Goal: Information Seeking & Learning: Learn about a topic

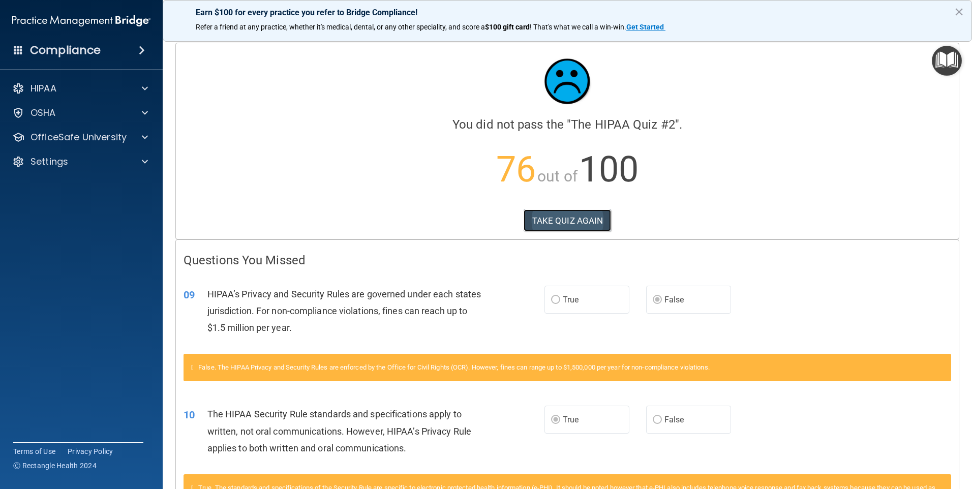
click at [574, 223] on button "TAKE QUIZ AGAIN" at bounding box center [568, 221] width 88 height 22
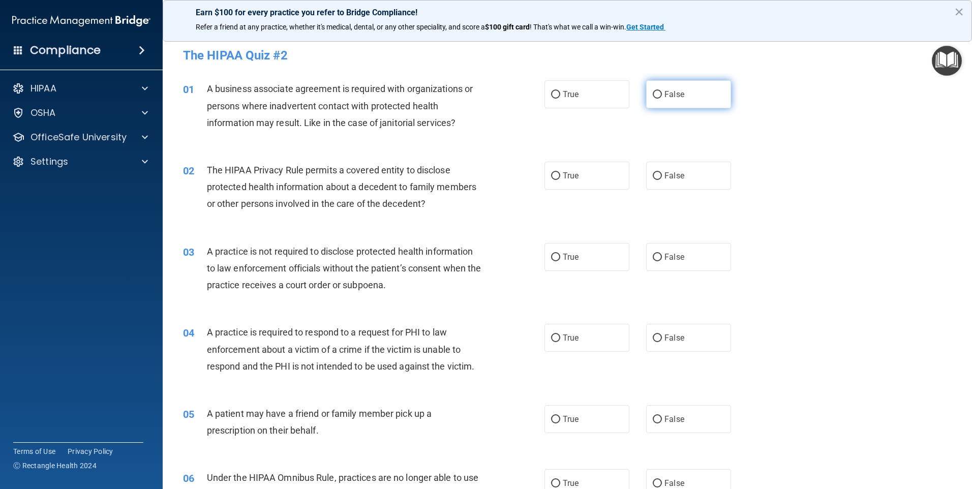
click at [653, 89] on label "False" at bounding box center [688, 94] width 85 height 28
click at [653, 91] on input "False" at bounding box center [657, 95] width 9 height 8
radio input "true"
click at [551, 174] on input "True" at bounding box center [555, 176] width 9 height 8
radio input "true"
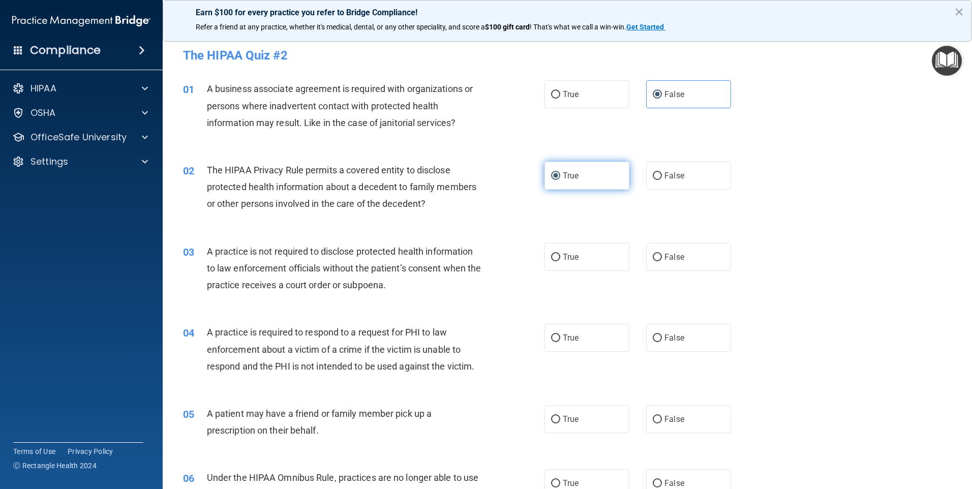
scroll to position [102, 0]
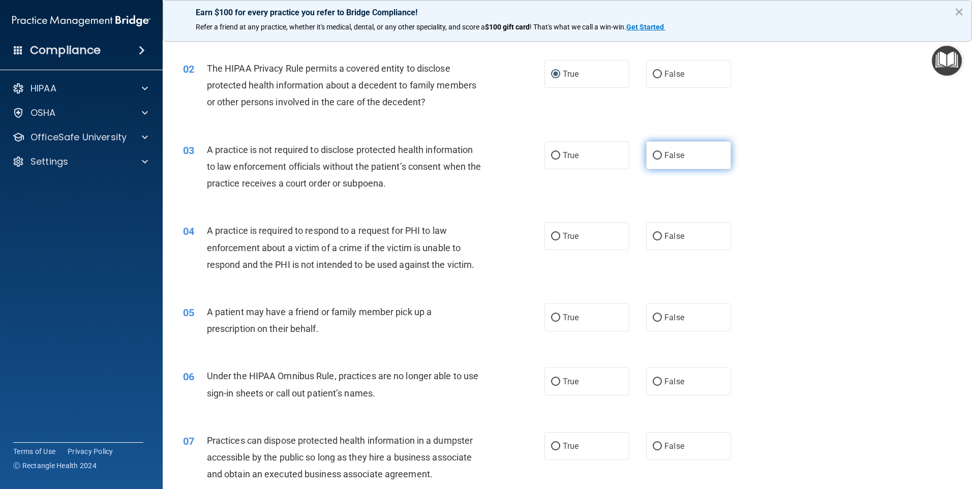
click at [657, 151] on label "False" at bounding box center [688, 155] width 85 height 28
click at [657, 152] on input "False" at bounding box center [657, 156] width 9 height 8
radio input "true"
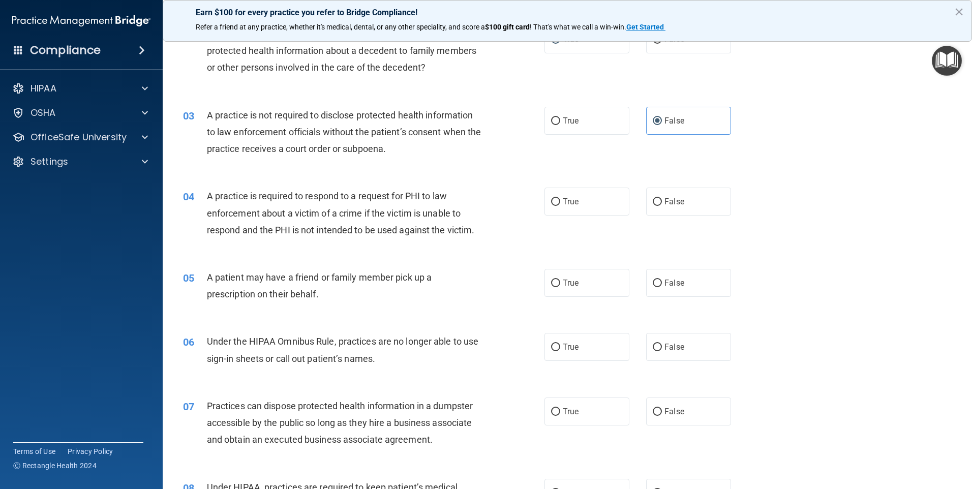
scroll to position [153, 0]
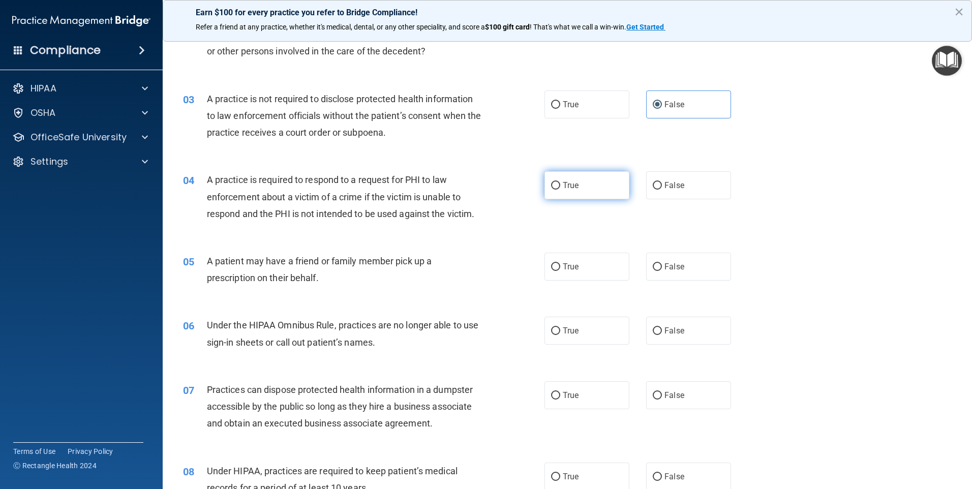
click at [551, 184] on input "True" at bounding box center [555, 186] width 9 height 8
radio input "true"
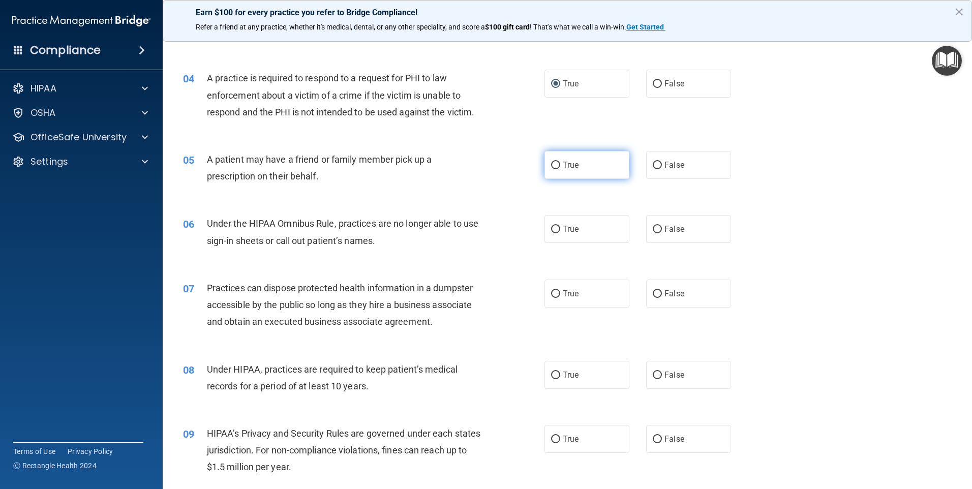
click at [559, 160] on label "True" at bounding box center [587, 165] width 85 height 28
click at [559, 162] on input "True" at bounding box center [555, 166] width 9 height 8
radio input "true"
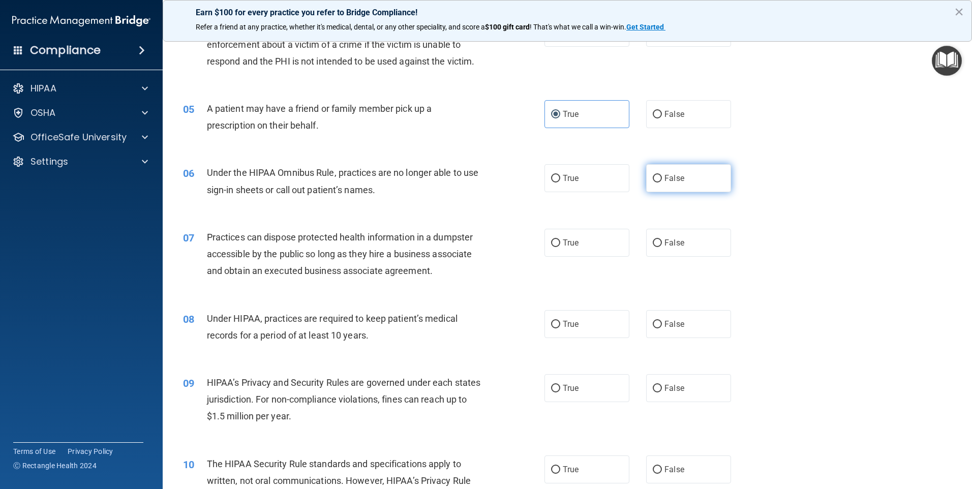
click at [659, 175] on label "False" at bounding box center [688, 178] width 85 height 28
click at [659, 175] on input "False" at bounding box center [657, 179] width 9 height 8
radio input "true"
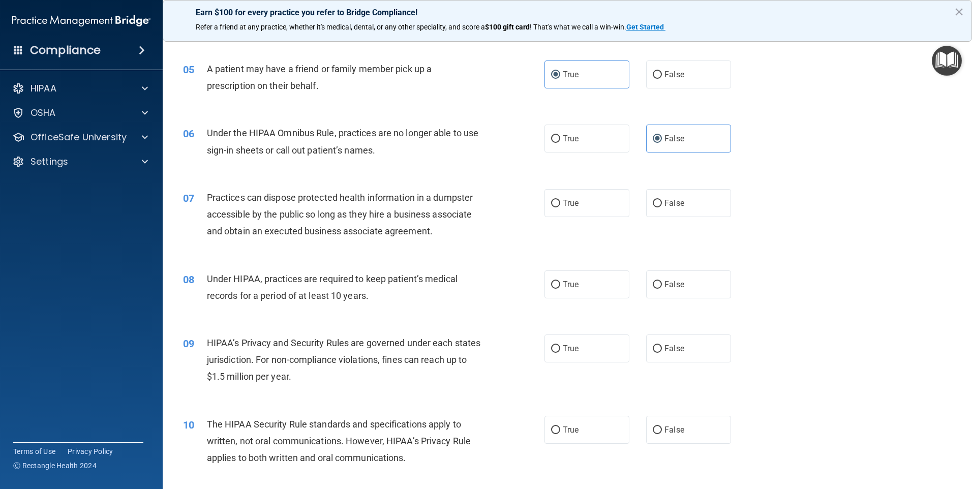
scroll to position [407, 0]
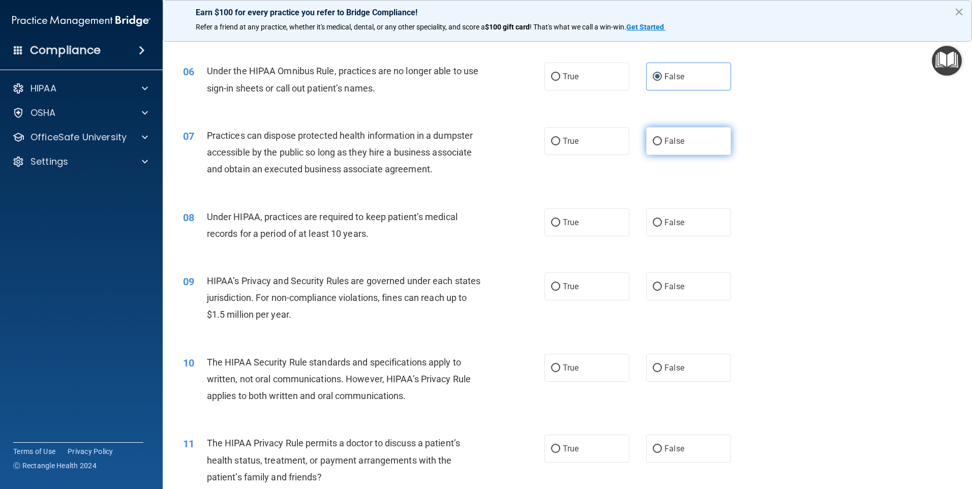
click at [653, 143] on input "False" at bounding box center [657, 142] width 9 height 8
radio input "true"
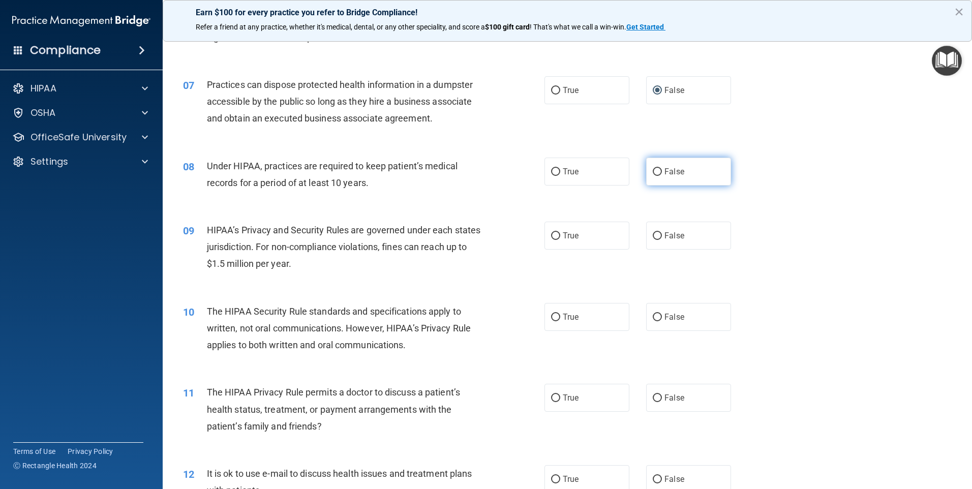
click at [651, 177] on label "False" at bounding box center [688, 172] width 85 height 28
click at [653, 176] on input "False" at bounding box center [657, 172] width 9 height 8
radio input "true"
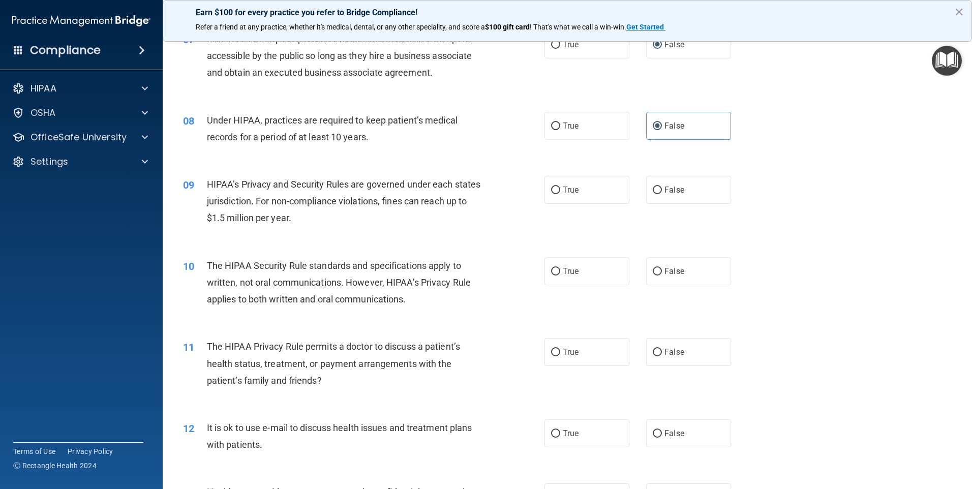
scroll to position [610, 0]
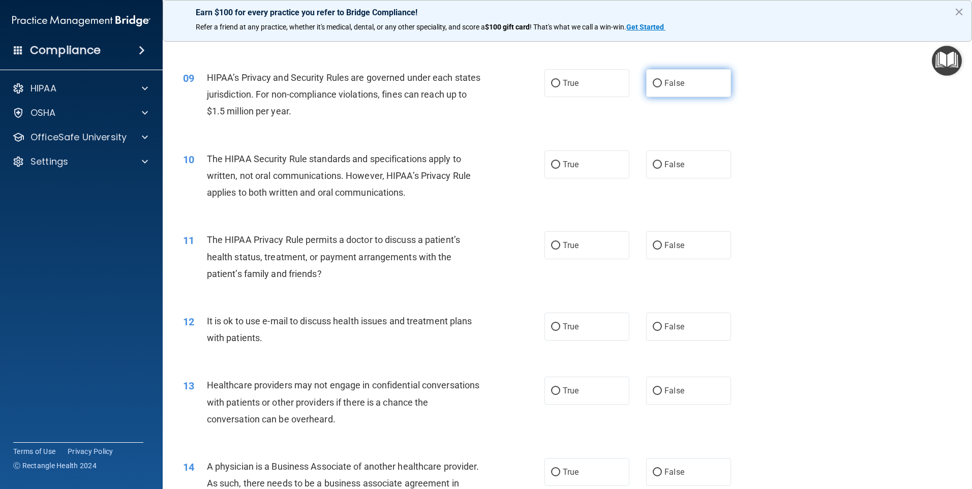
click at [653, 80] on input "False" at bounding box center [657, 84] width 9 height 8
radio input "true"
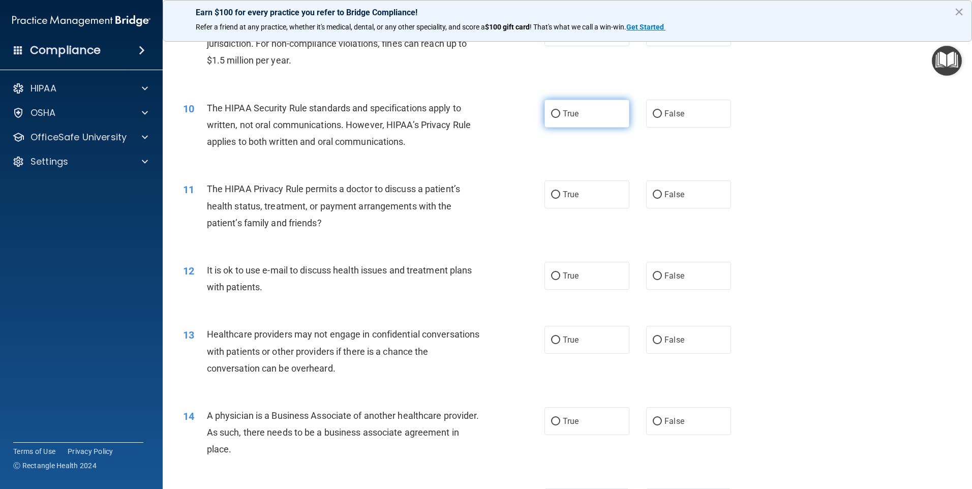
click at [551, 113] on input "True" at bounding box center [555, 114] width 9 height 8
radio input "true"
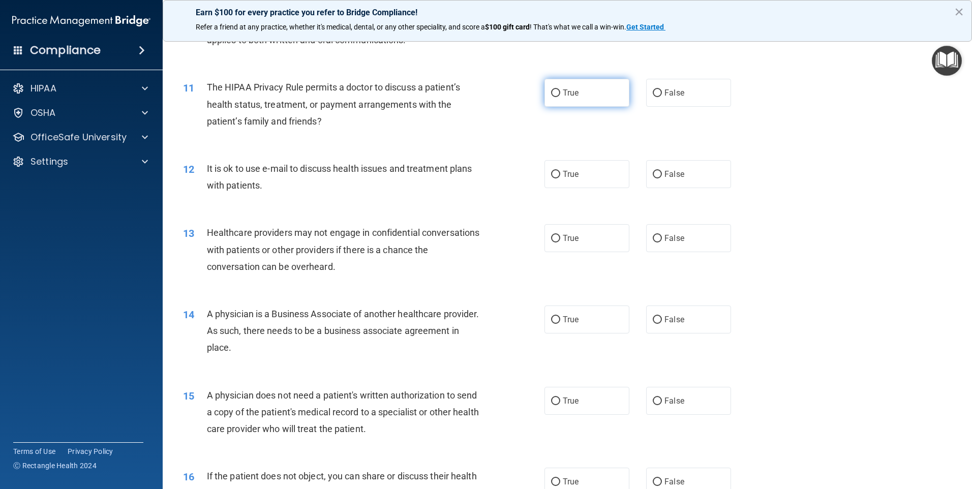
click at [556, 93] on input "True" at bounding box center [555, 94] width 9 height 8
radio input "true"
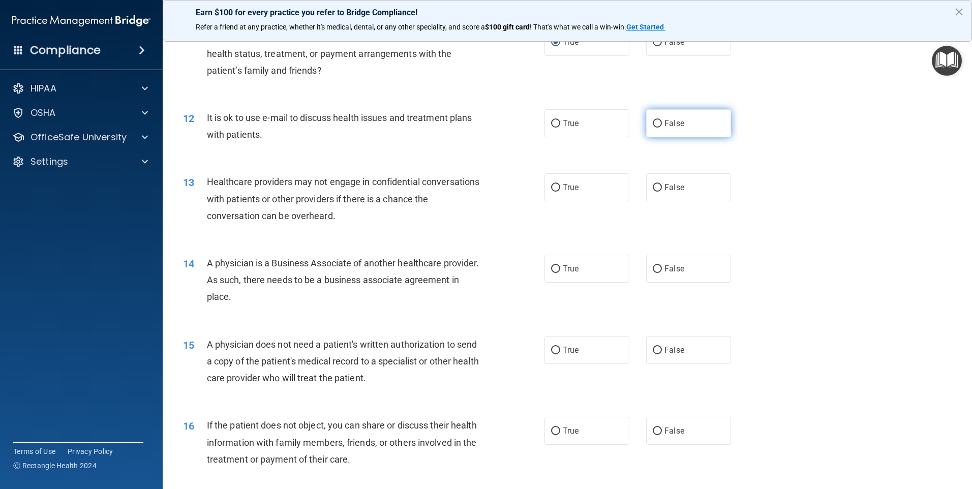
click at [646, 123] on label "False" at bounding box center [688, 123] width 85 height 28
click at [653, 123] on input "False" at bounding box center [657, 124] width 9 height 8
radio input "true"
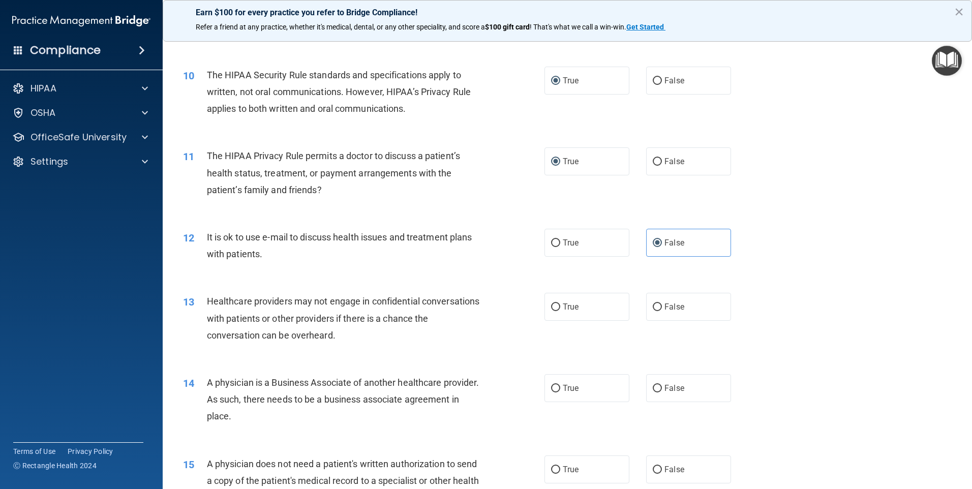
scroll to position [712, 0]
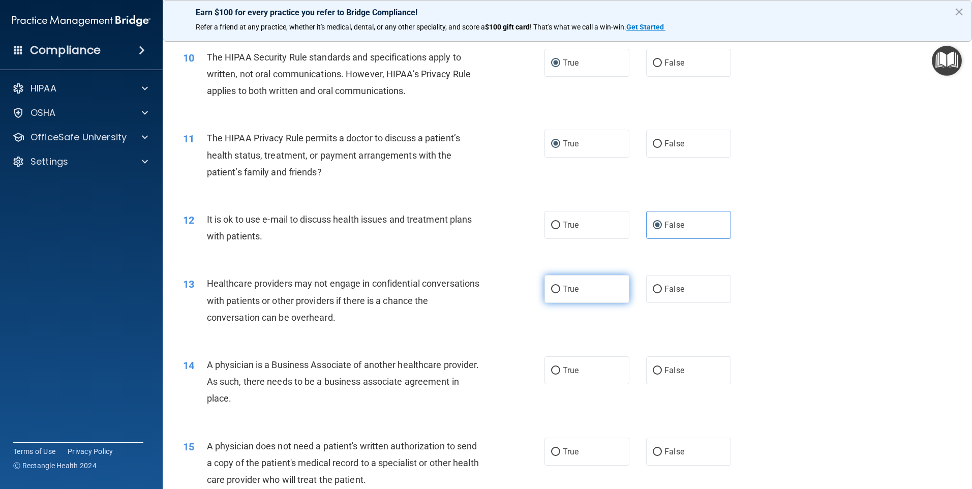
click at [563, 290] on span "True" at bounding box center [571, 289] width 16 height 10
click at [560, 290] on input "True" at bounding box center [555, 290] width 9 height 8
radio input "true"
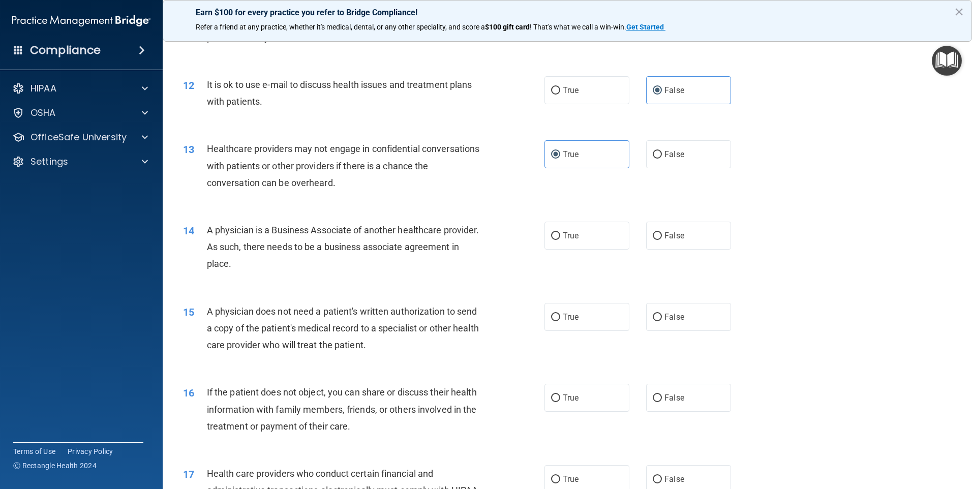
scroll to position [864, 0]
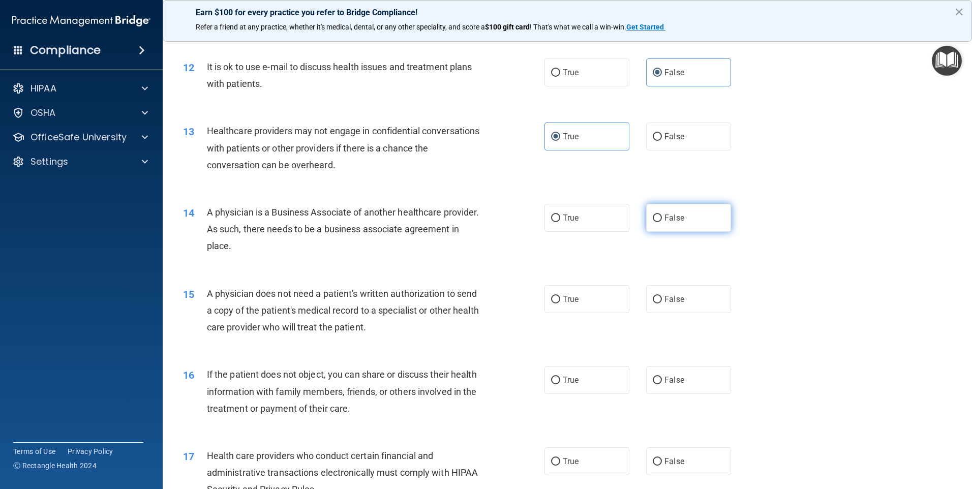
click at [658, 220] on label "False" at bounding box center [688, 218] width 85 height 28
click at [658, 220] on input "False" at bounding box center [657, 219] width 9 height 8
radio input "true"
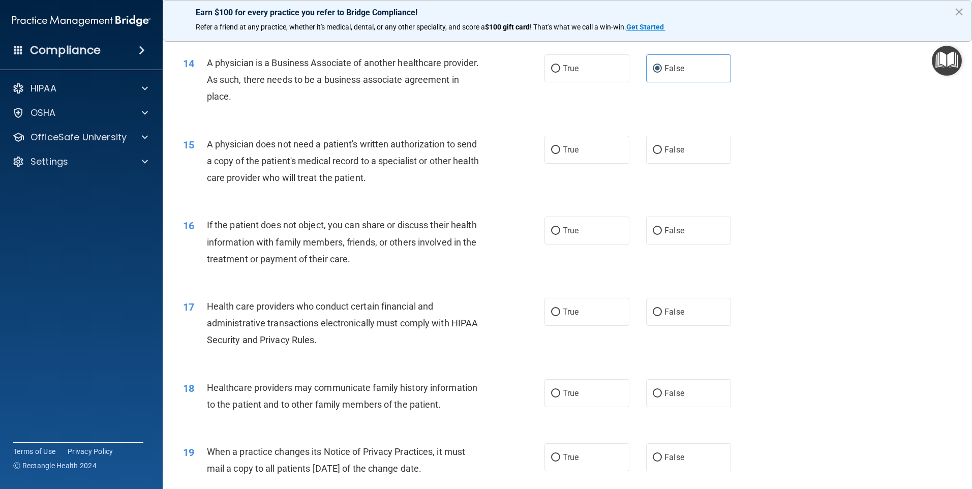
scroll to position [1017, 0]
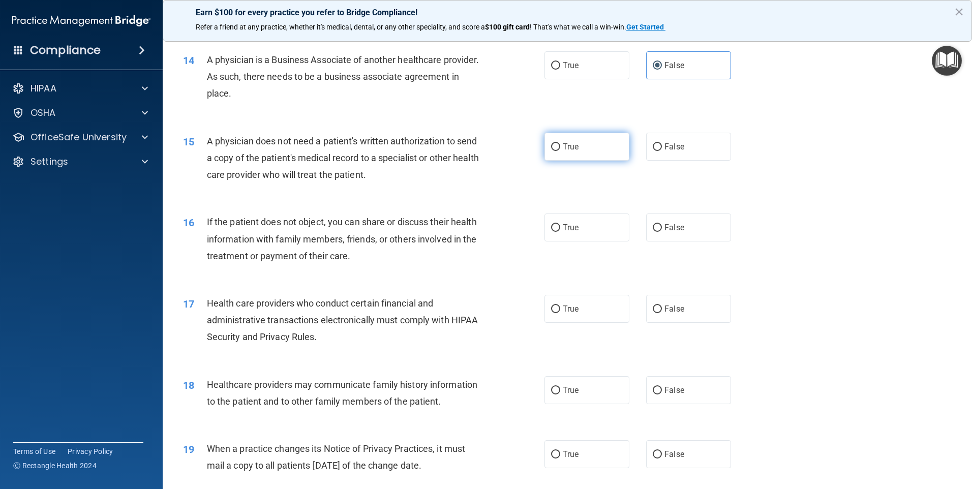
click at [551, 143] on input "True" at bounding box center [555, 147] width 9 height 8
radio input "true"
click at [551, 226] on input "True" at bounding box center [555, 228] width 9 height 8
radio input "true"
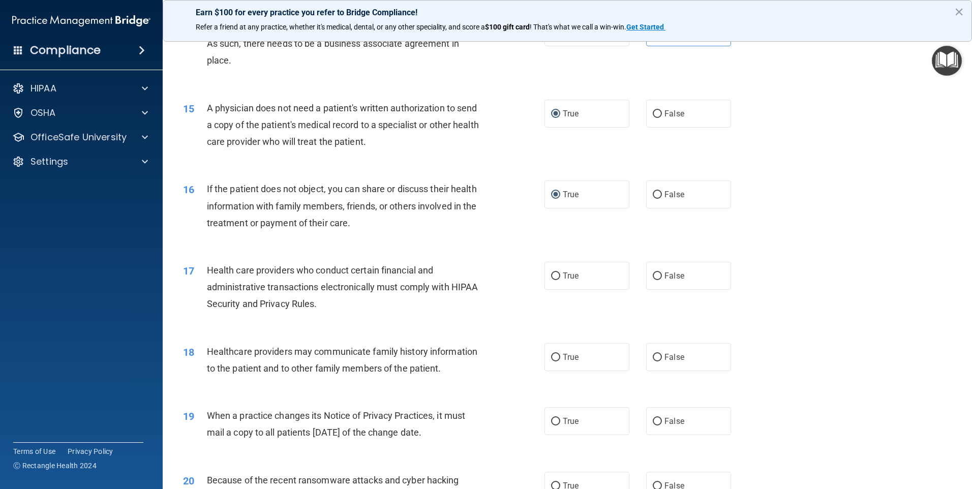
scroll to position [1068, 0]
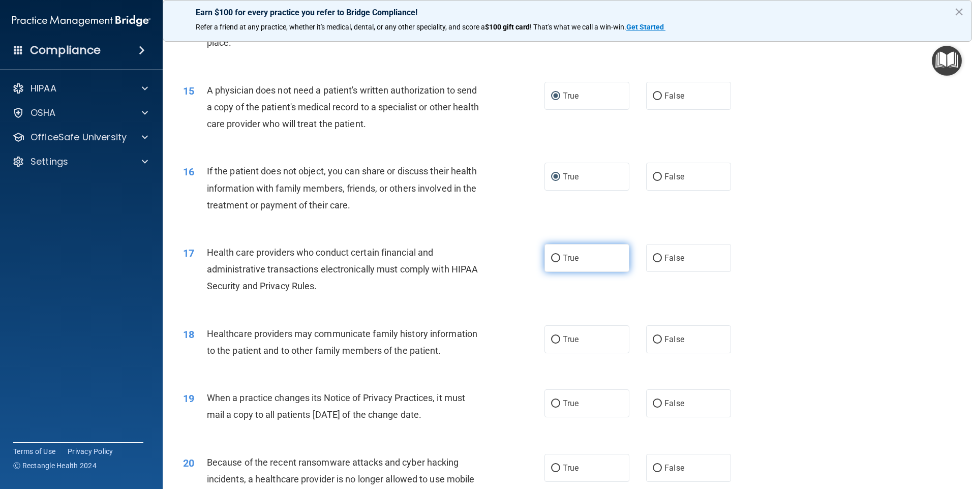
click at [555, 260] on input "True" at bounding box center [555, 259] width 9 height 8
radio input "true"
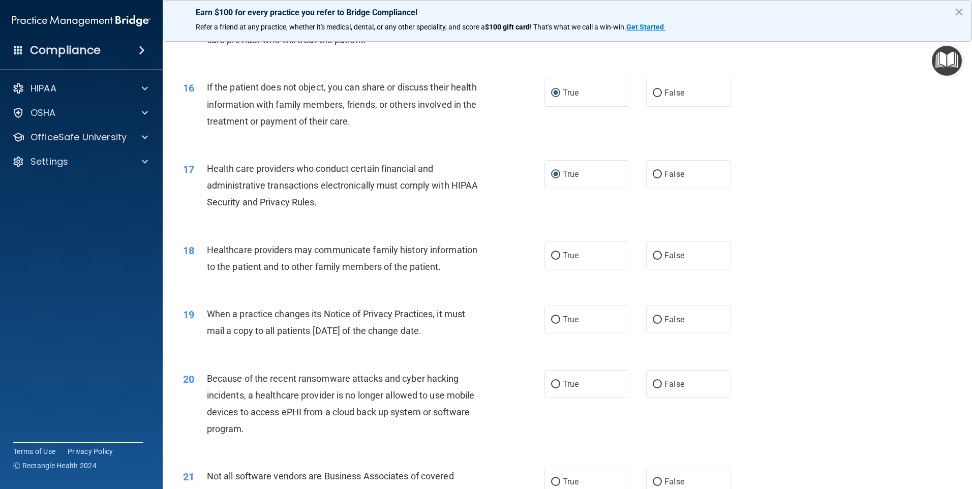
scroll to position [1170, 0]
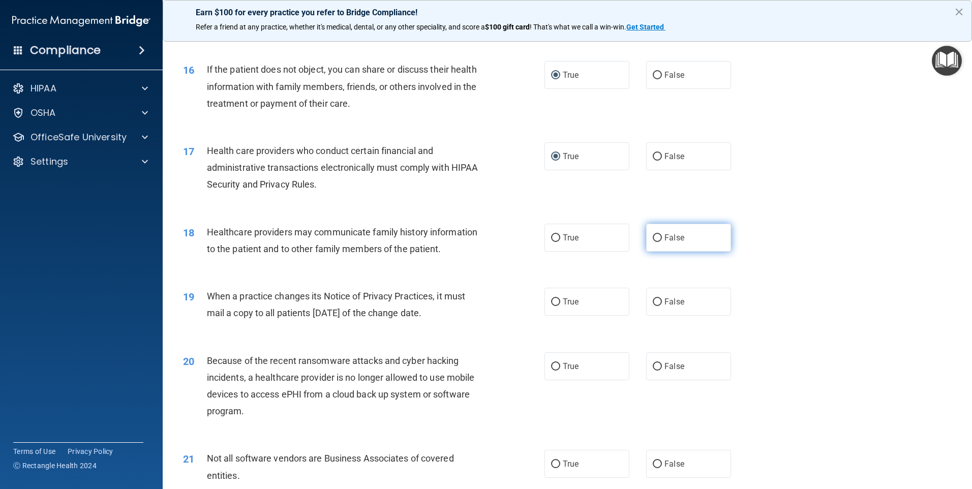
click at [653, 234] on input "False" at bounding box center [657, 238] width 9 height 8
radio input "true"
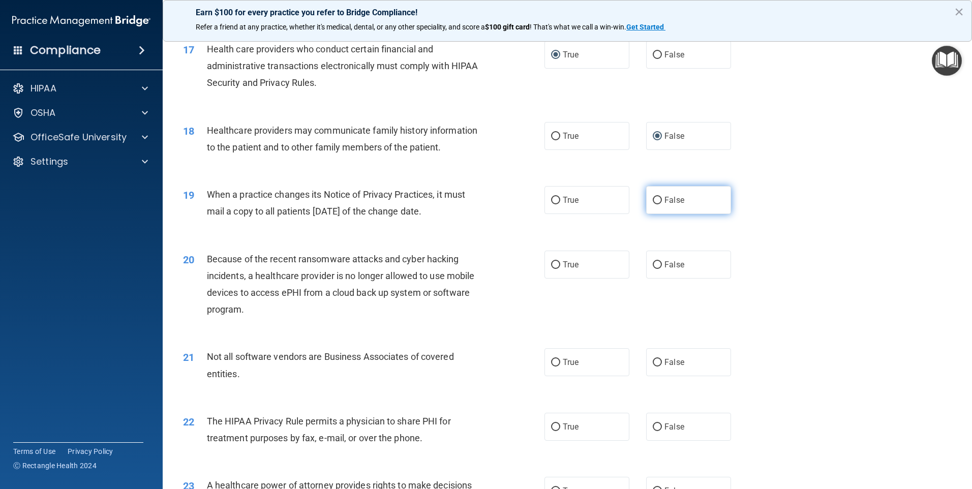
click at [653, 198] on input "False" at bounding box center [657, 201] width 9 height 8
radio input "true"
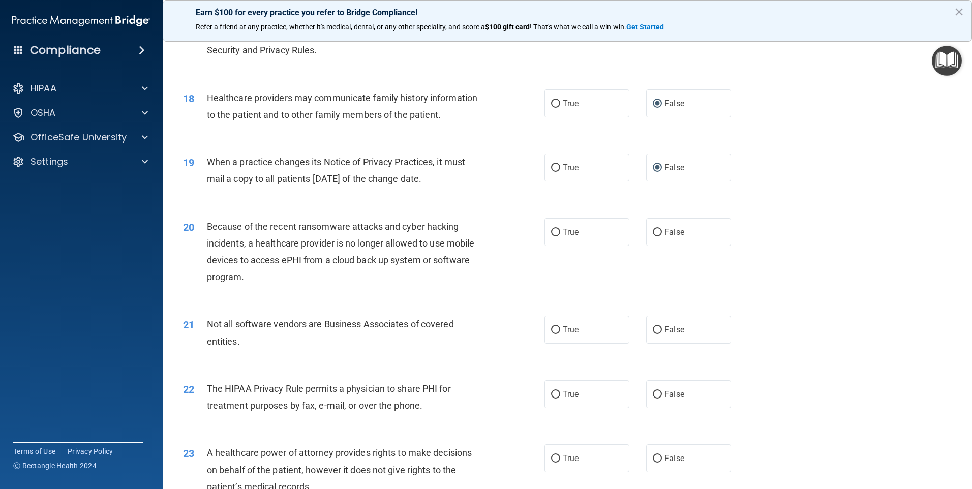
scroll to position [1322, 0]
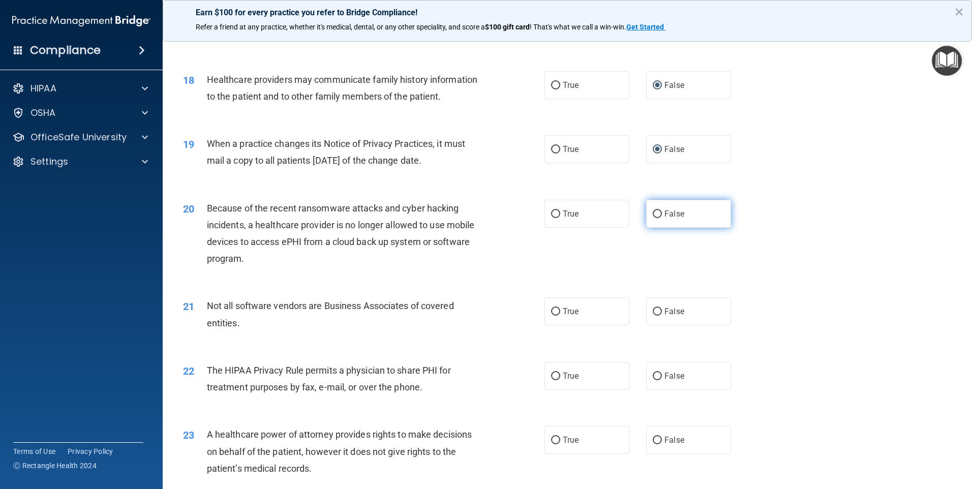
click at [653, 211] on input "False" at bounding box center [657, 215] width 9 height 8
radio input "true"
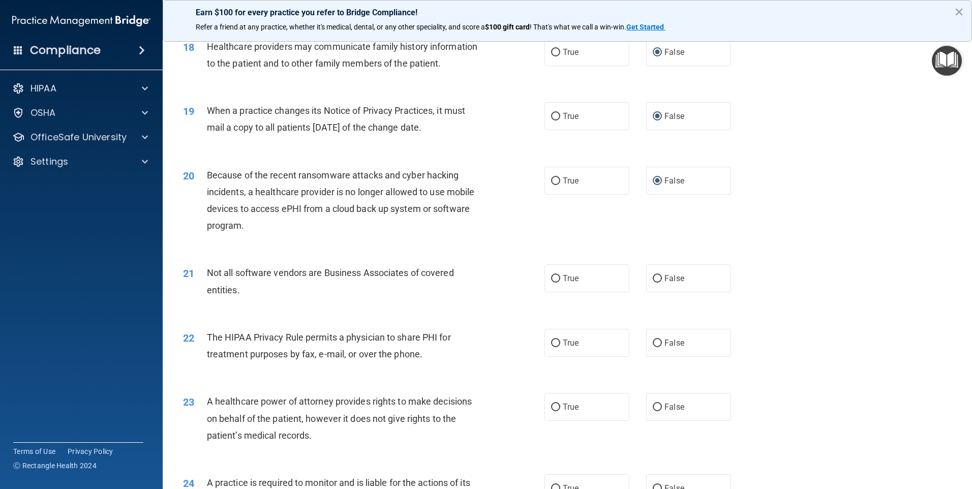
scroll to position [1373, 0]
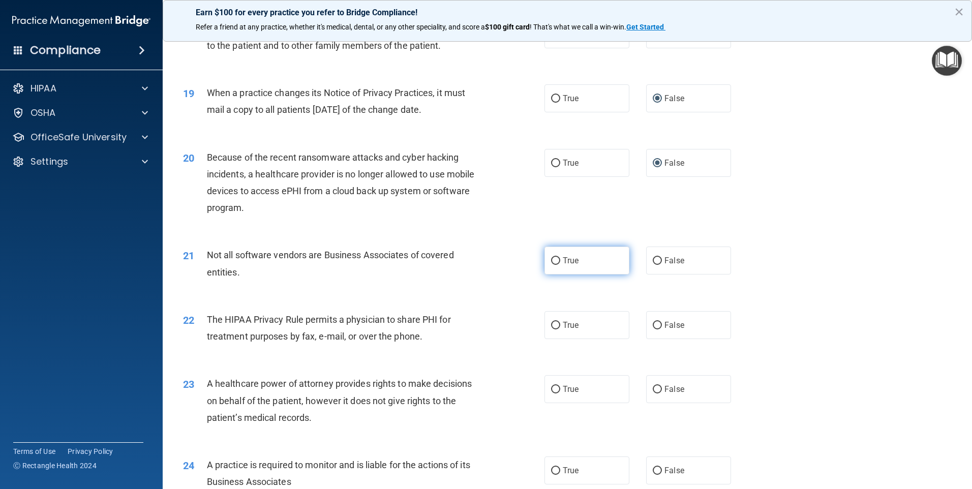
click at [556, 264] on input "True" at bounding box center [555, 261] width 9 height 8
radio input "true"
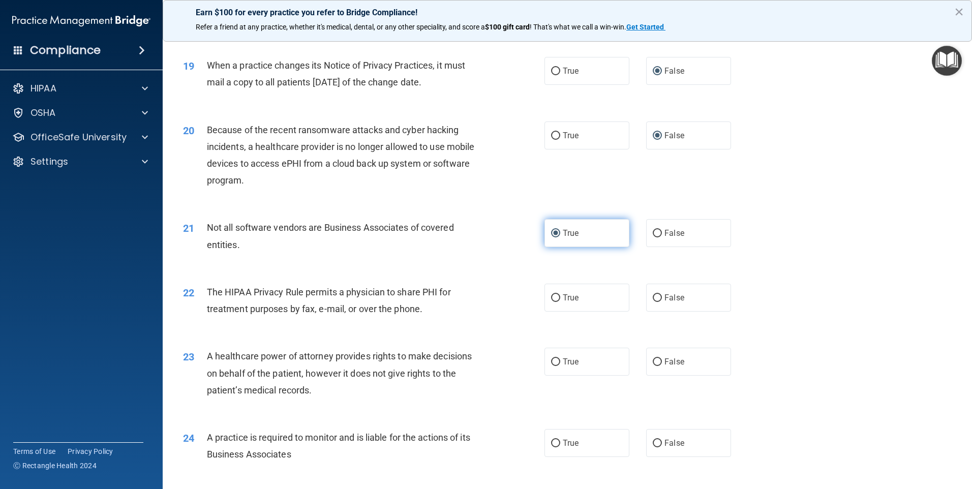
scroll to position [1424, 0]
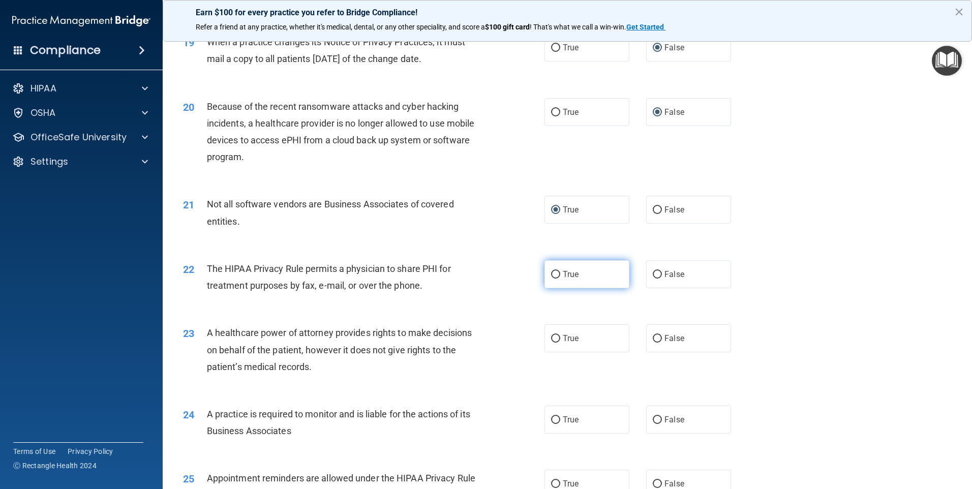
click at [558, 274] on label "True" at bounding box center [587, 274] width 85 height 28
click at [558, 274] on input "True" at bounding box center [555, 275] width 9 height 8
radio input "true"
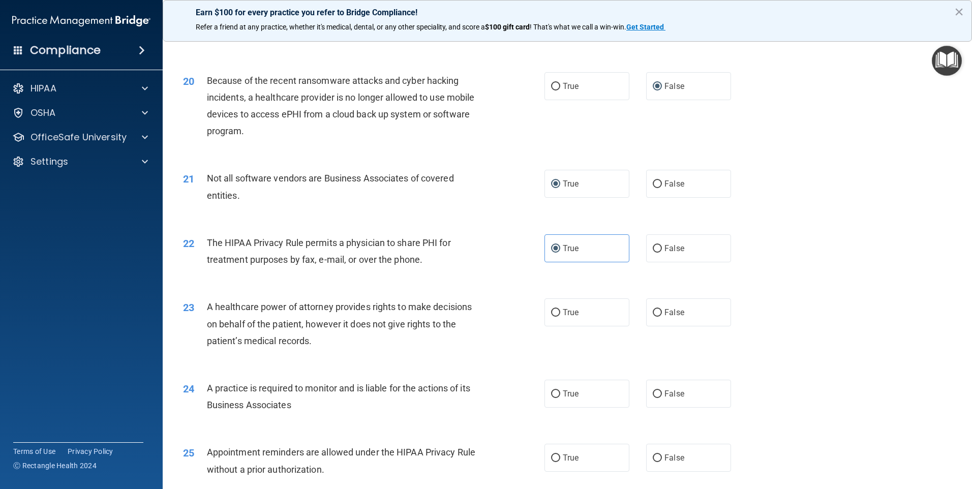
scroll to position [1475, 0]
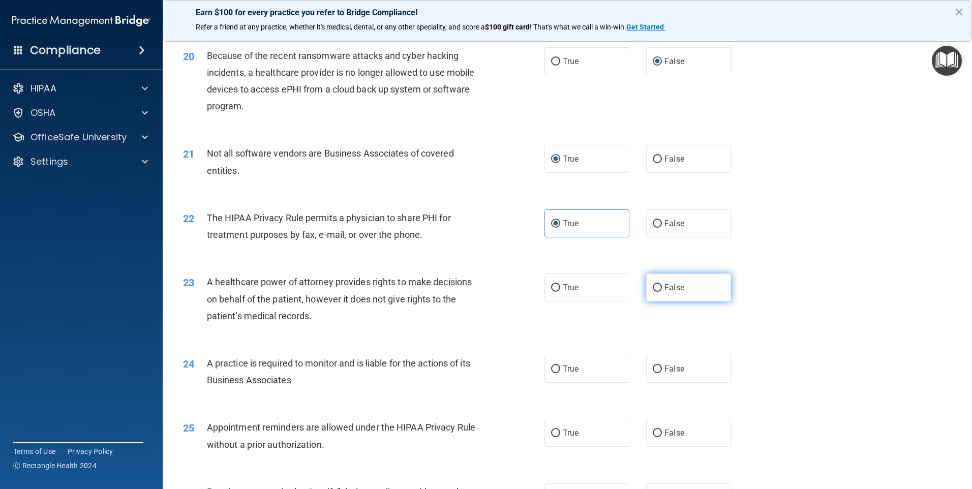
click at [654, 290] on input "False" at bounding box center [657, 288] width 9 height 8
radio input "true"
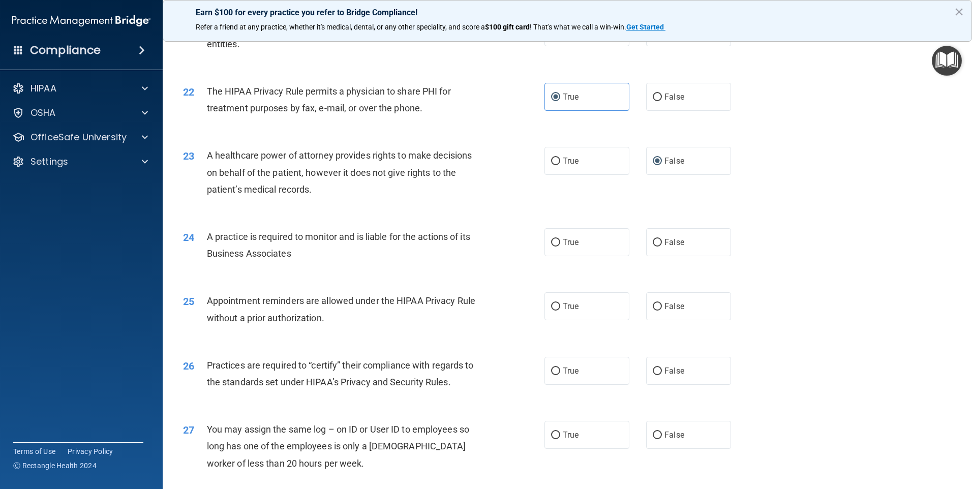
scroll to position [1627, 0]
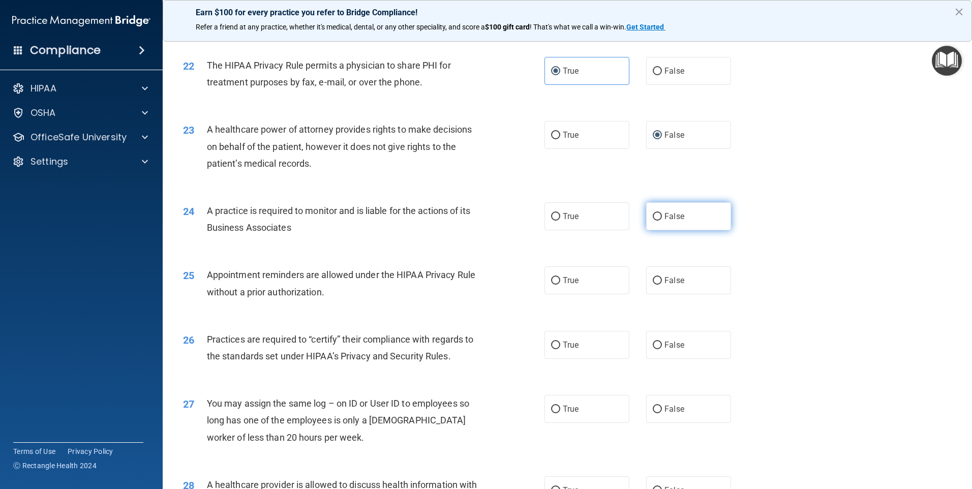
click at [666, 215] on span "False" at bounding box center [675, 217] width 20 height 10
click at [662, 215] on input "False" at bounding box center [657, 217] width 9 height 8
radio input "true"
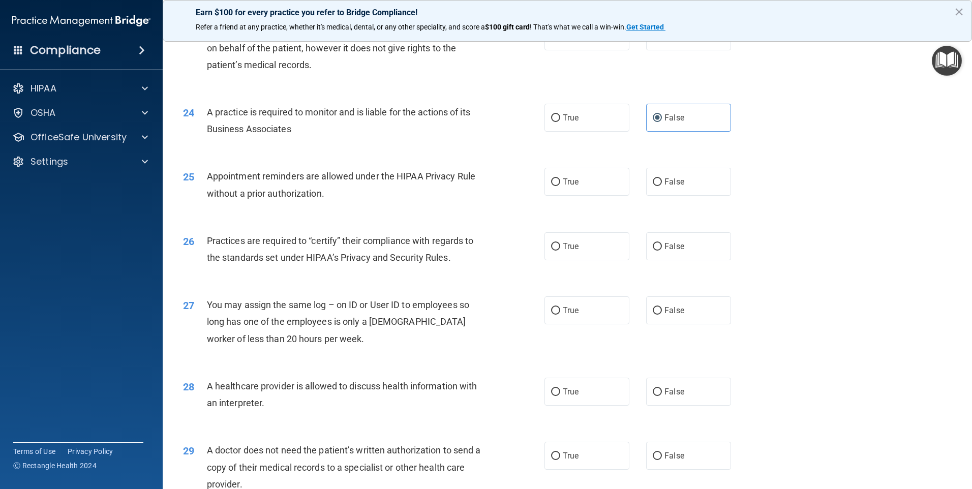
scroll to position [1729, 0]
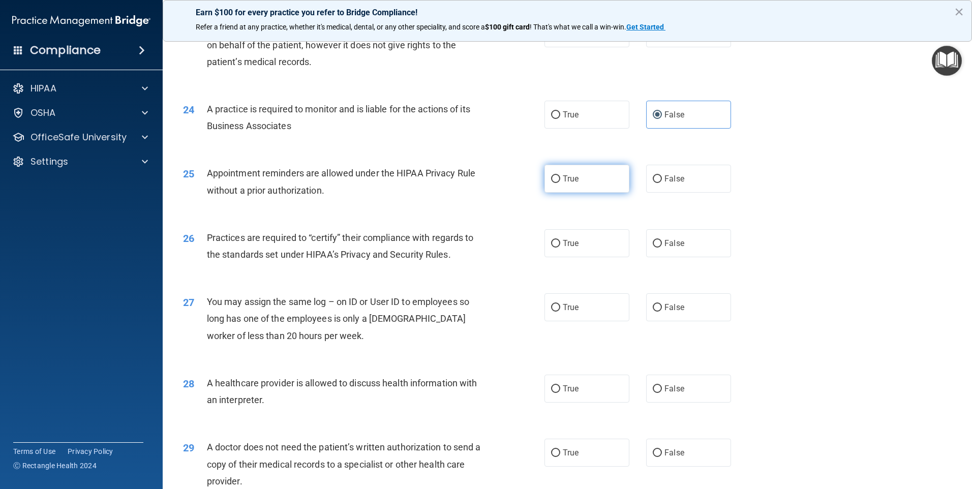
click at [551, 177] on input "True" at bounding box center [555, 179] width 9 height 8
radio input "true"
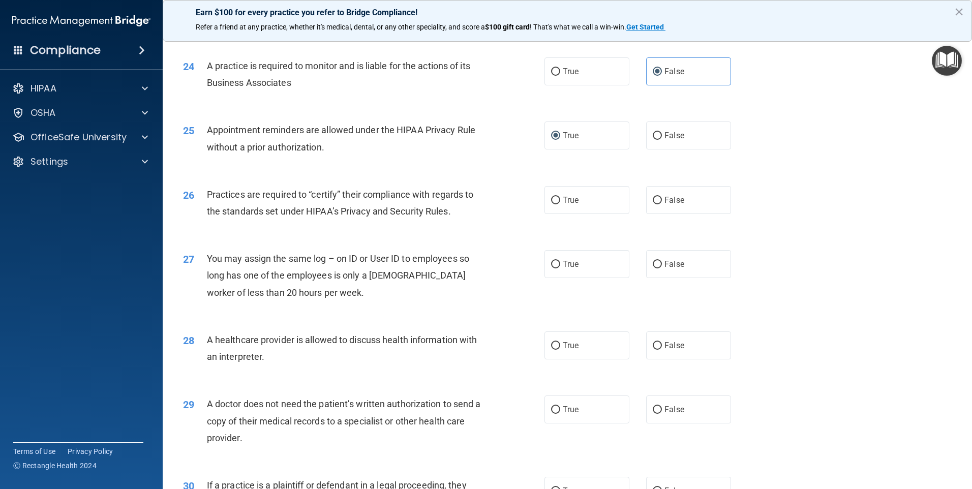
scroll to position [1831, 0]
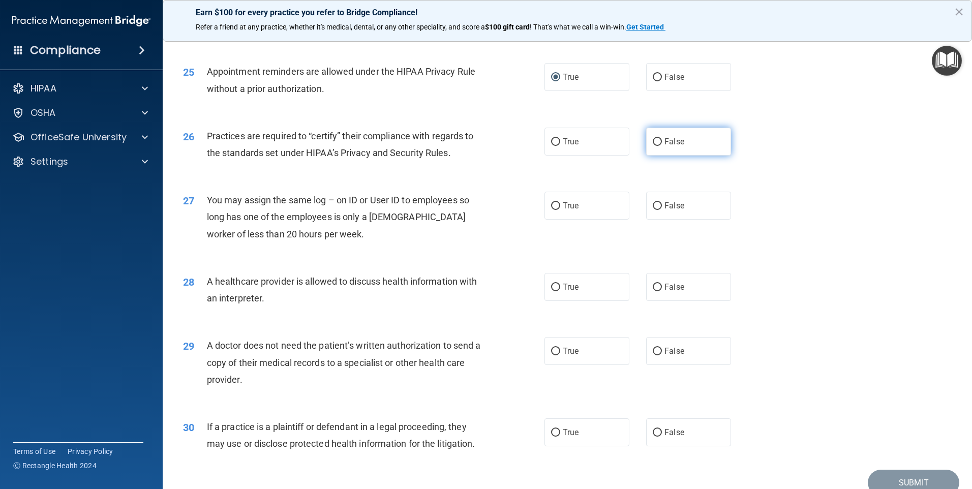
click at [653, 141] on input "False" at bounding box center [657, 142] width 9 height 8
radio input "true"
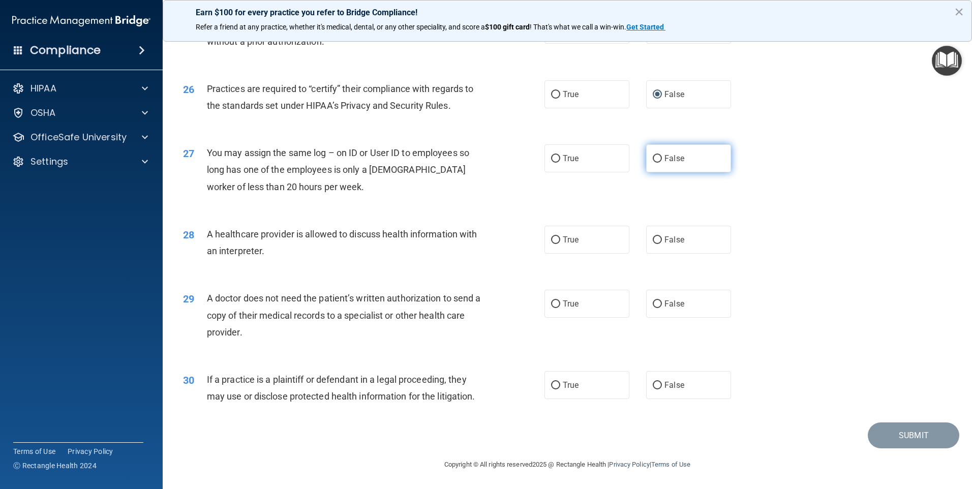
click at [657, 156] on input "False" at bounding box center [657, 159] width 9 height 8
radio input "true"
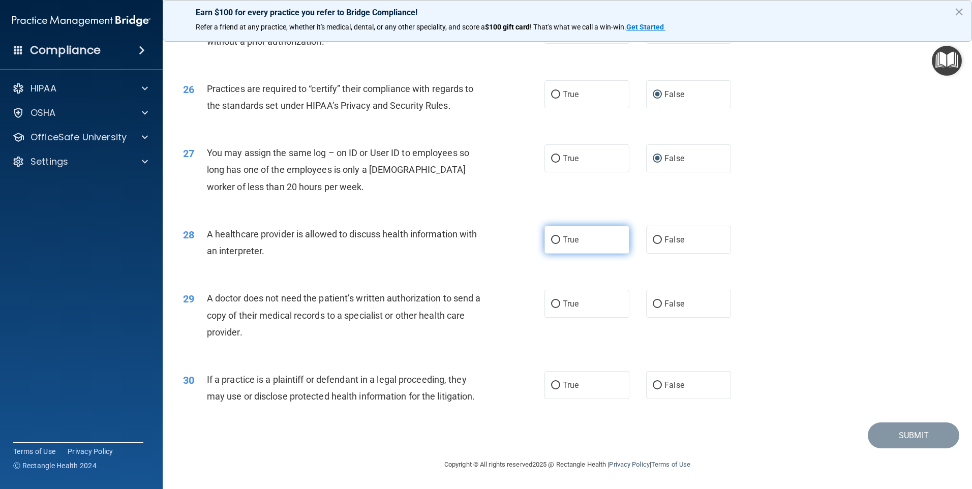
click at [551, 241] on input "True" at bounding box center [555, 240] width 9 height 8
radio input "true"
click at [555, 300] on label "True" at bounding box center [587, 304] width 85 height 28
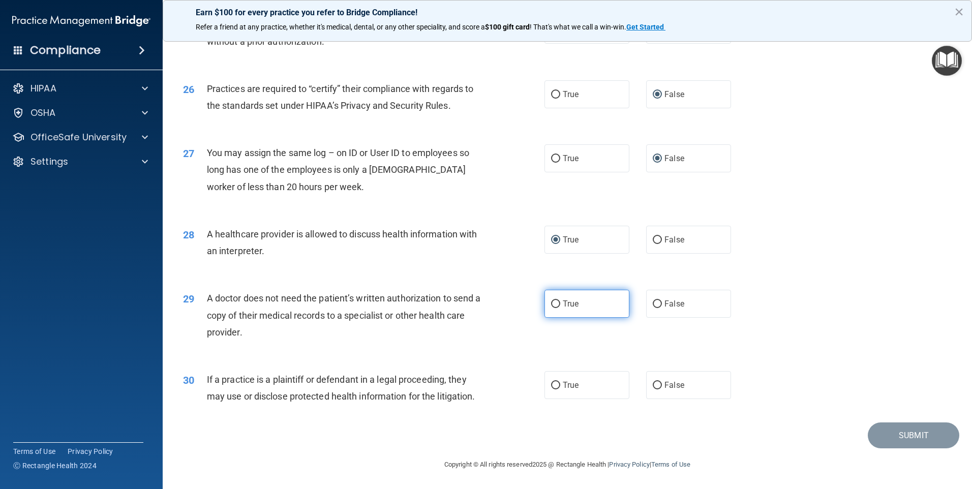
drag, startPoint x: 555, startPoint y: 300, endPoint x: 550, endPoint y: 309, distance: 10.5
click at [550, 309] on label "True" at bounding box center [587, 304] width 85 height 28
click at [551, 308] on input "True" at bounding box center [555, 305] width 9 height 8
radio input "true"
click at [557, 385] on label "True" at bounding box center [587, 385] width 85 height 28
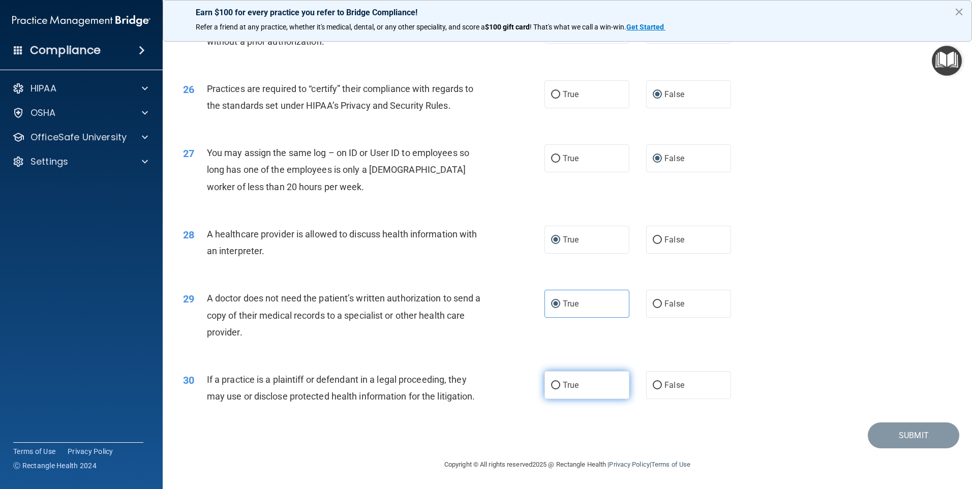
click at [557, 385] on input "True" at bounding box center [555, 386] width 9 height 8
radio input "true"
click at [915, 433] on button "Submit" at bounding box center [914, 436] width 92 height 26
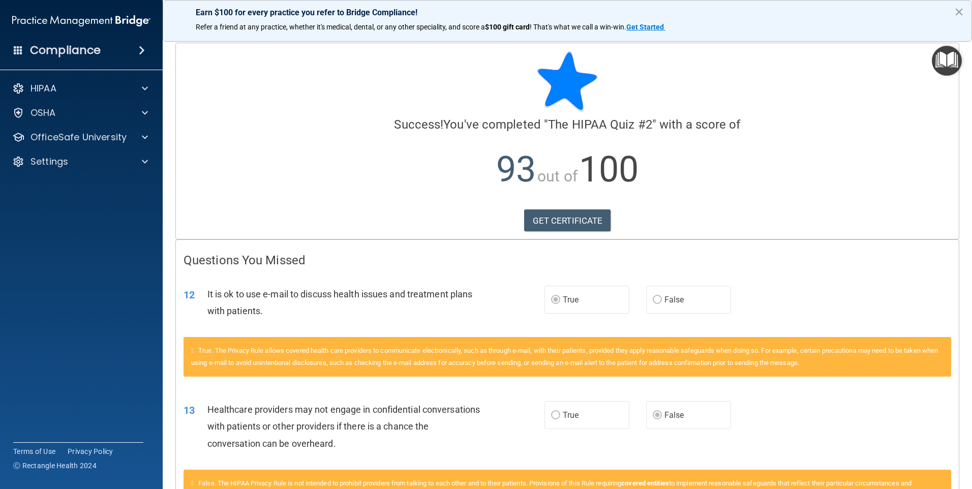
scroll to position [93, 0]
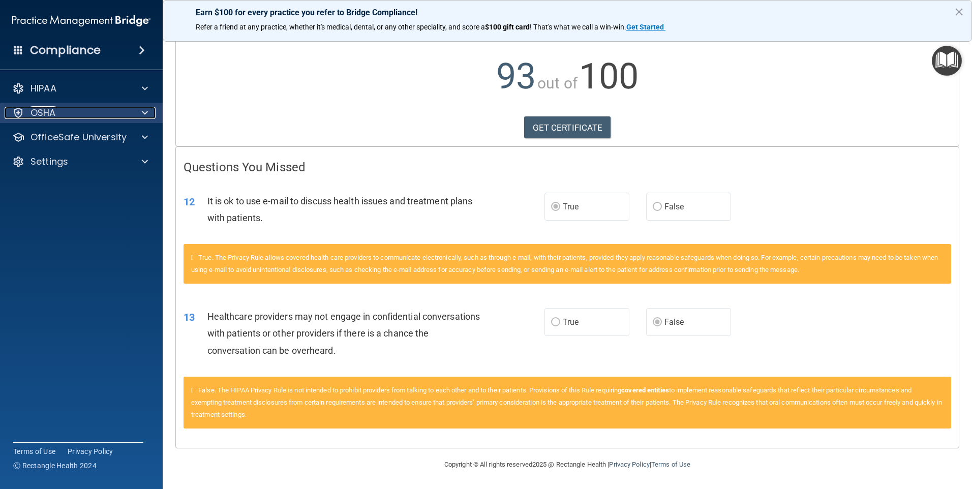
click at [52, 111] on p "OSHA" at bounding box center [43, 113] width 25 height 12
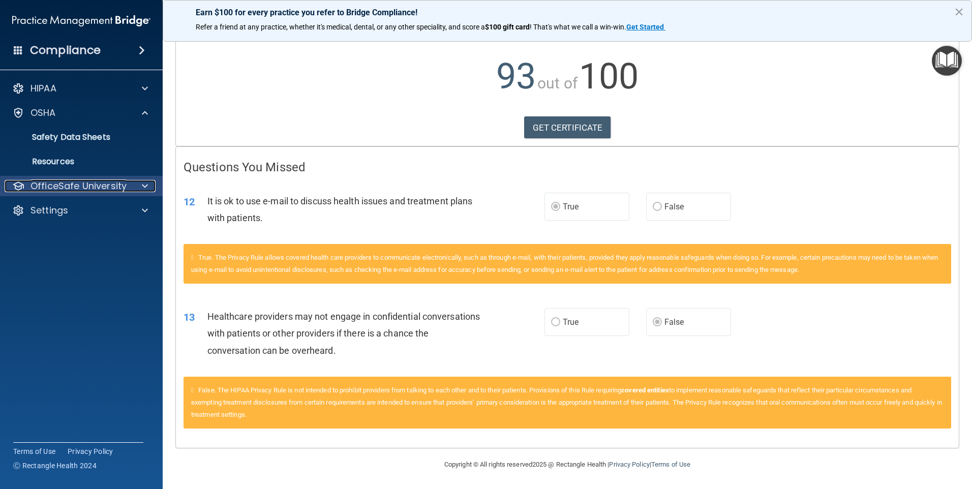
click at [49, 187] on p "OfficeSafe University" at bounding box center [79, 186] width 96 height 12
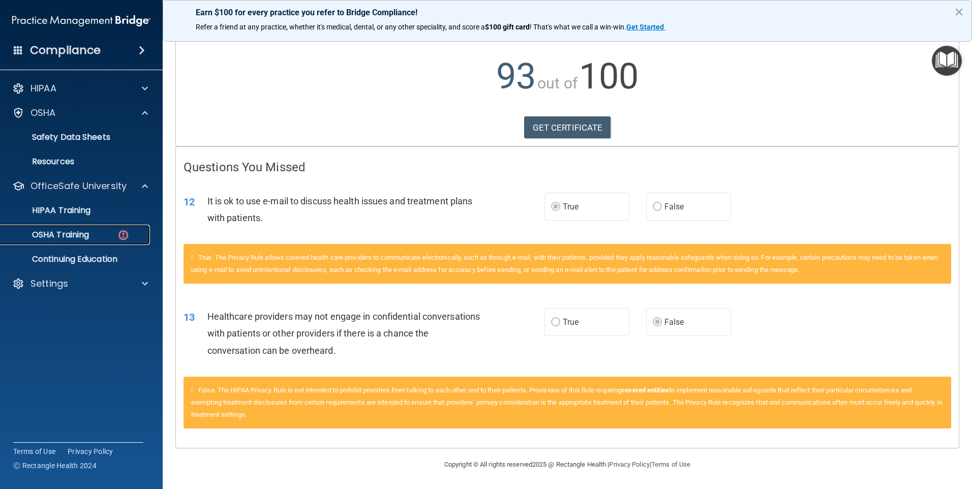
click at [66, 228] on link "OSHA Training" at bounding box center [70, 235] width 160 height 20
